Goal: Navigation & Orientation: Find specific page/section

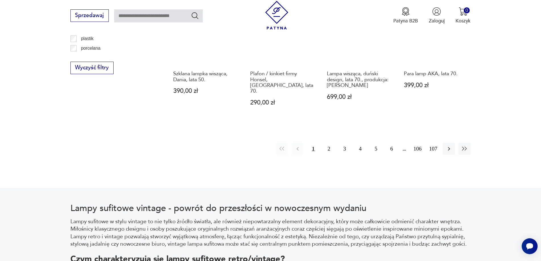
scroll to position [672, 0]
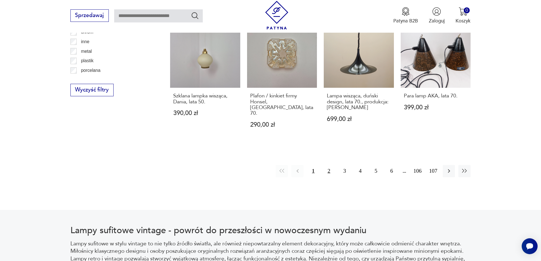
click at [332, 165] on button "2" at bounding box center [329, 171] width 12 height 12
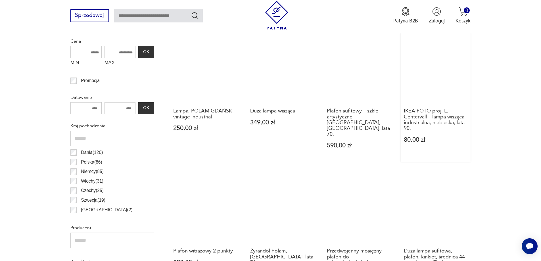
scroll to position [254, 0]
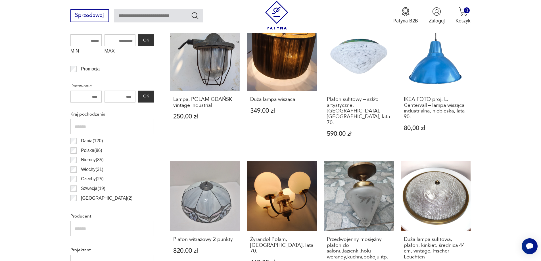
scroll to position [672, 0]
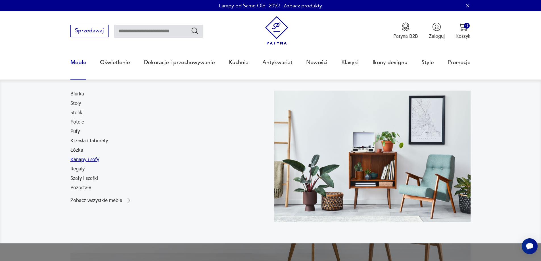
click at [76, 161] on link "Kanapy i sofy" at bounding box center [84, 159] width 29 height 7
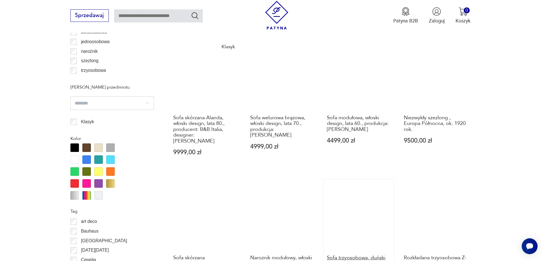
scroll to position [644, 0]
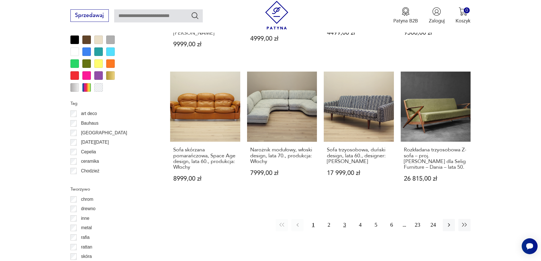
click at [348, 219] on button "3" at bounding box center [345, 225] width 12 height 12
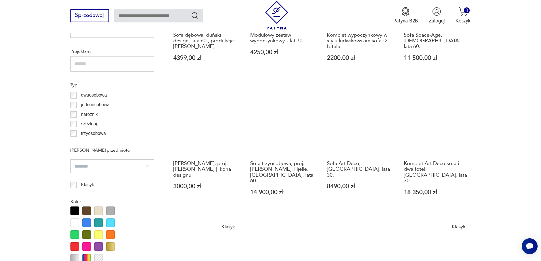
scroll to position [474, 0]
